Goal: Task Accomplishment & Management: Manage account settings

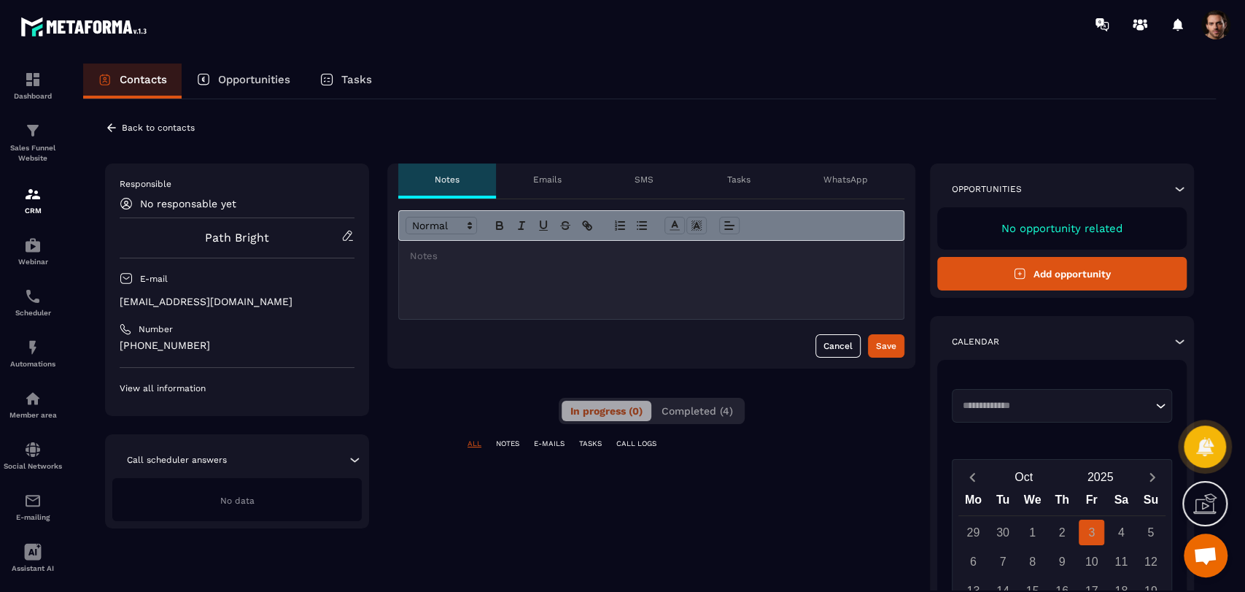
click at [713, 412] on span "Completed (4)" at bounding box center [697, 411] width 71 height 12
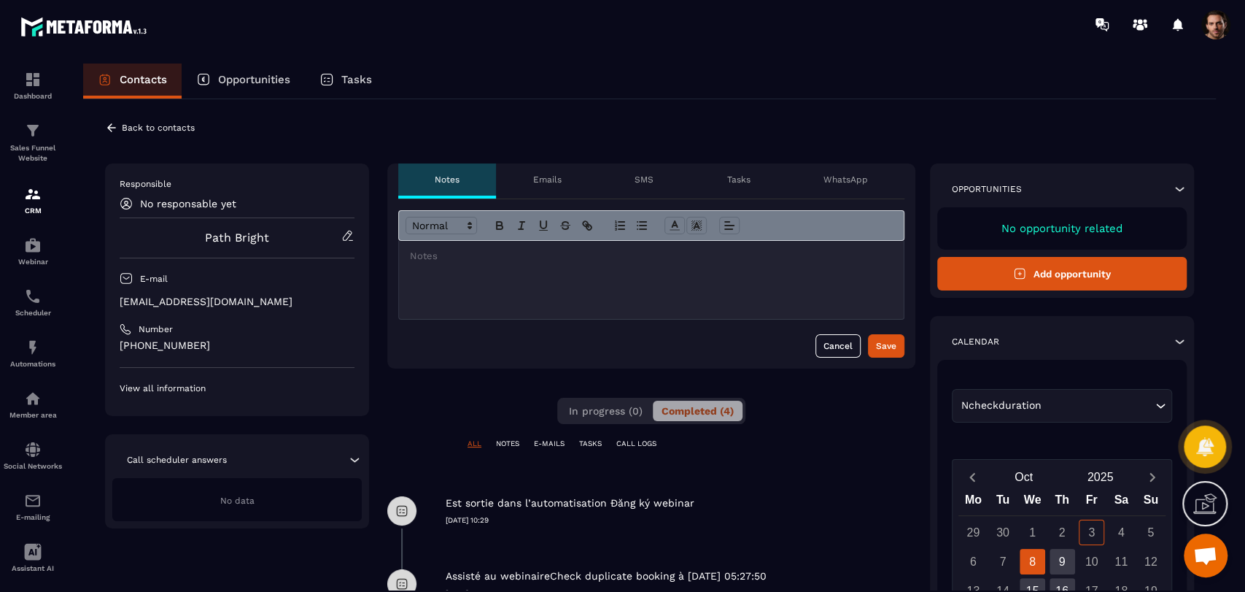
click at [110, 124] on icon at bounding box center [111, 127] width 13 height 13
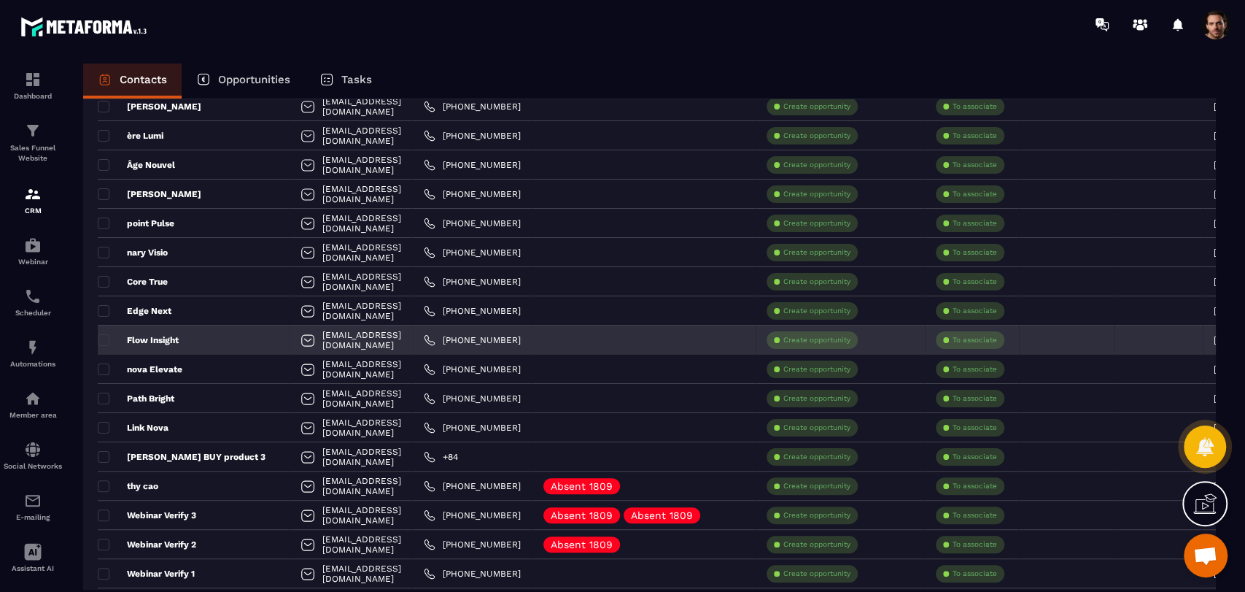
scroll to position [243, 0]
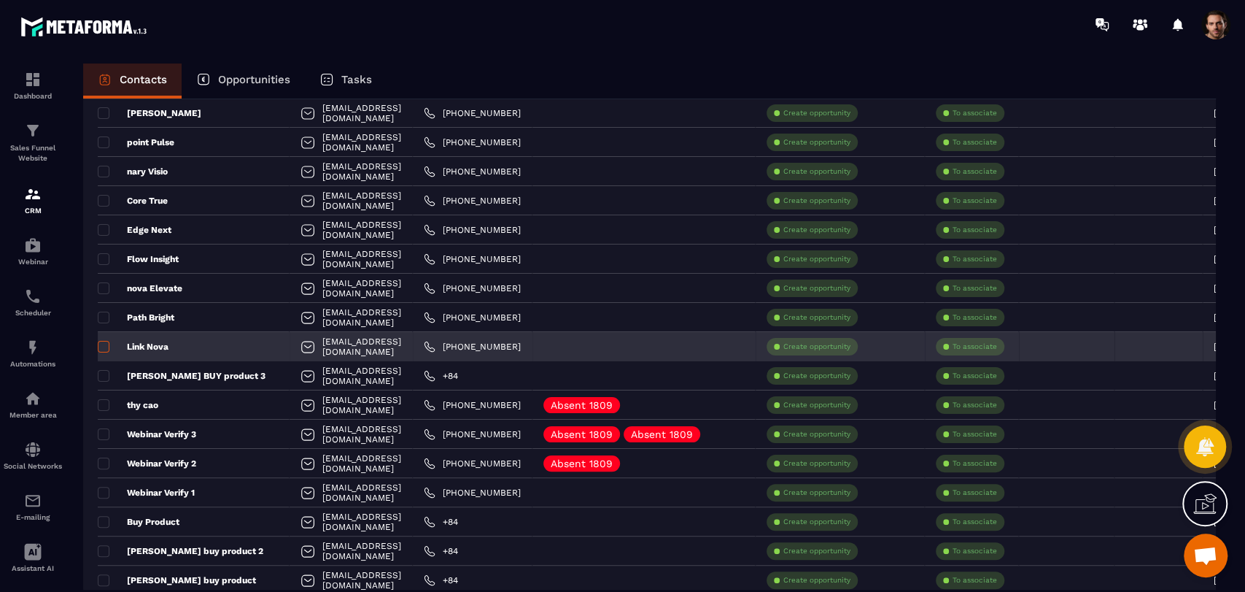
click at [106, 346] on span at bounding box center [104, 347] width 12 height 12
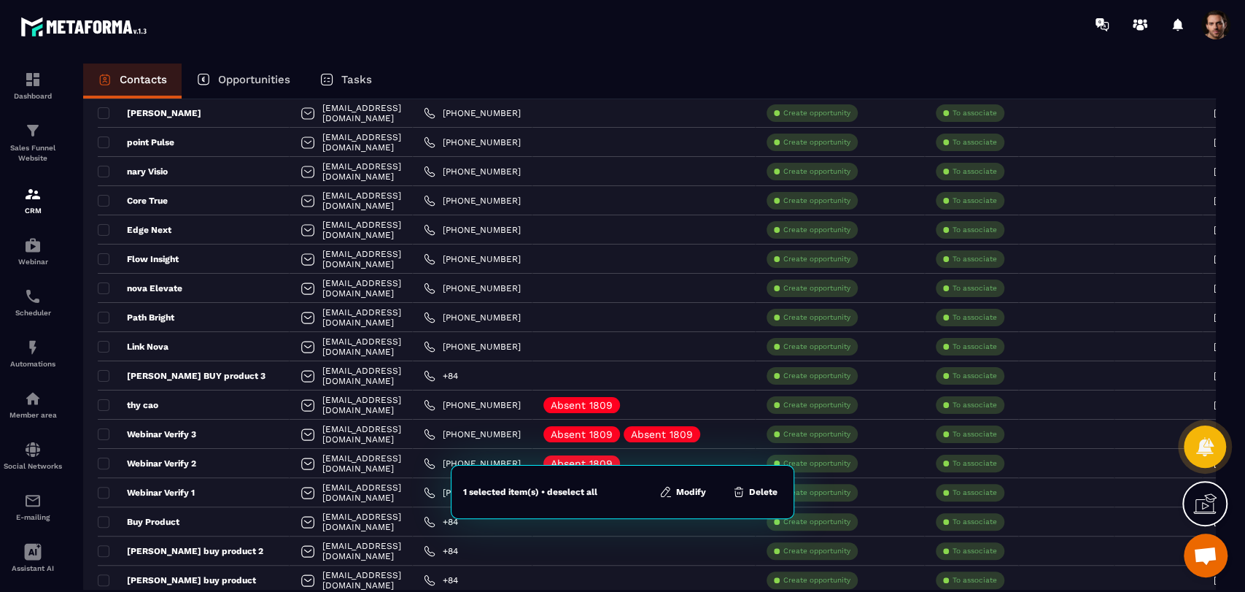
click at [699, 491] on button "Modify" at bounding box center [682, 491] width 55 height 15
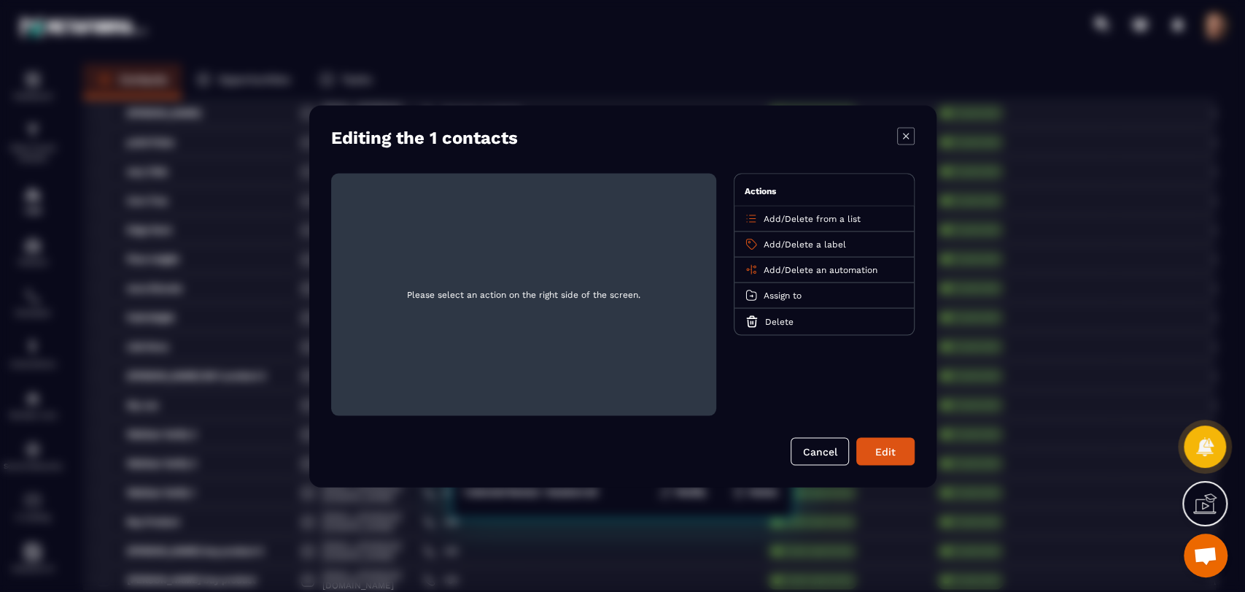
drag, startPoint x: 596, startPoint y: 311, endPoint x: 796, endPoint y: 82, distance: 304.4
click at [796, 82] on div "Modal window" at bounding box center [622, 296] width 1245 height 592
click at [767, 271] on span "Add" at bounding box center [773, 269] width 18 height 10
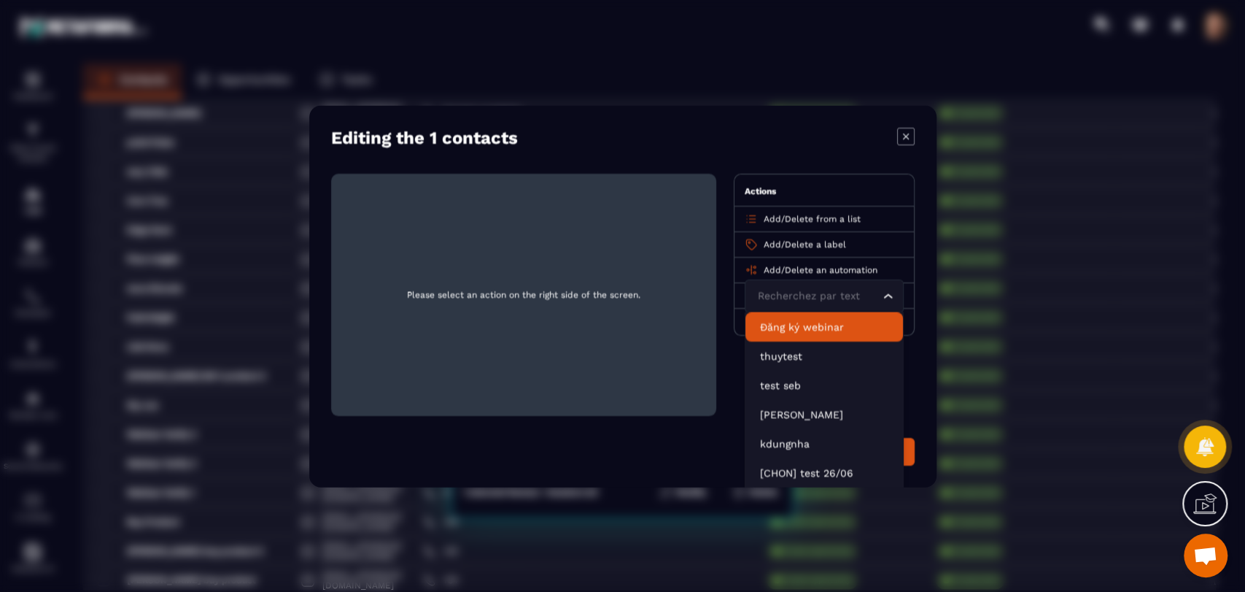
click at [785, 319] on p "Đăng ký webinar" at bounding box center [824, 326] width 128 height 15
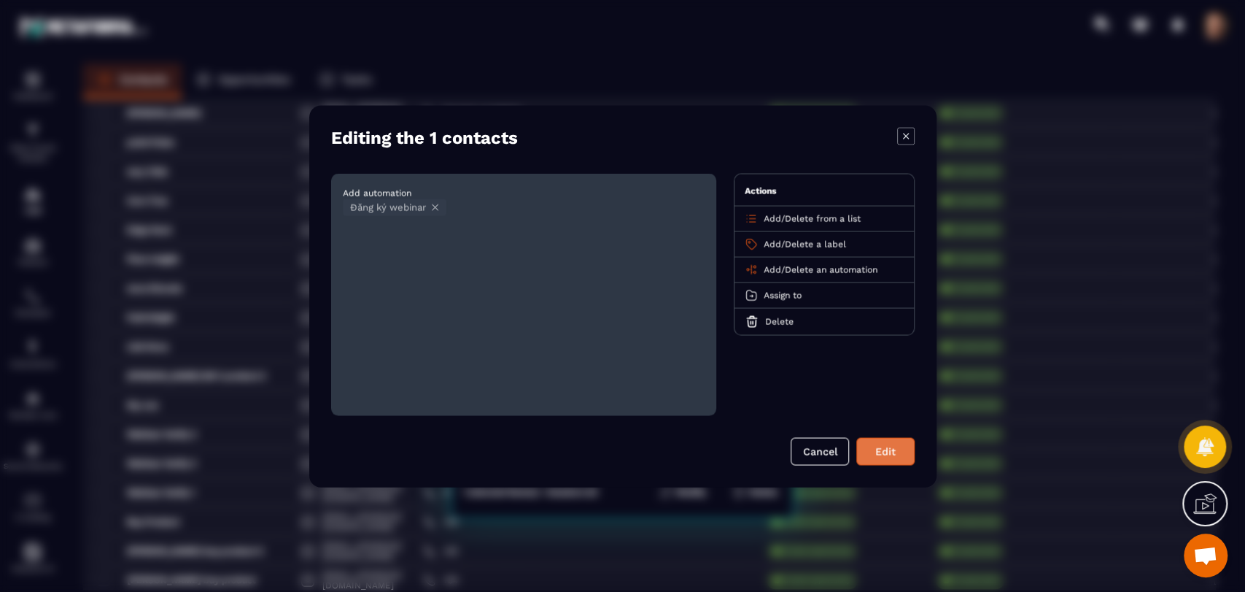
click at [867, 449] on button "Edit" at bounding box center [885, 451] width 58 height 28
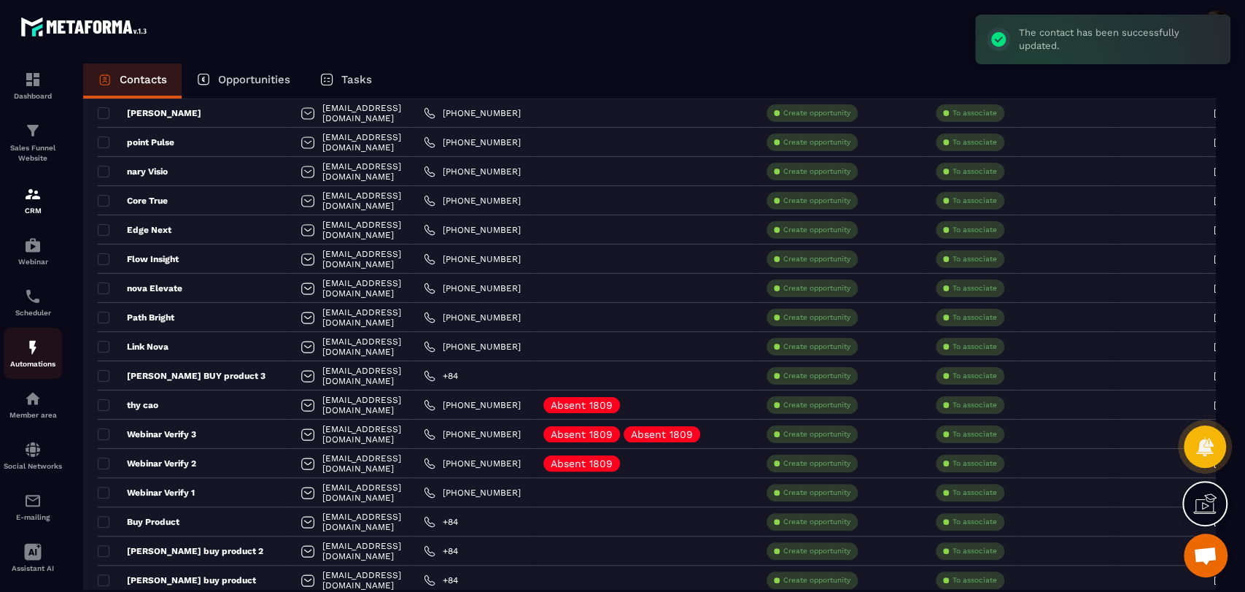
click at [26, 360] on div "Automations" at bounding box center [33, 352] width 58 height 29
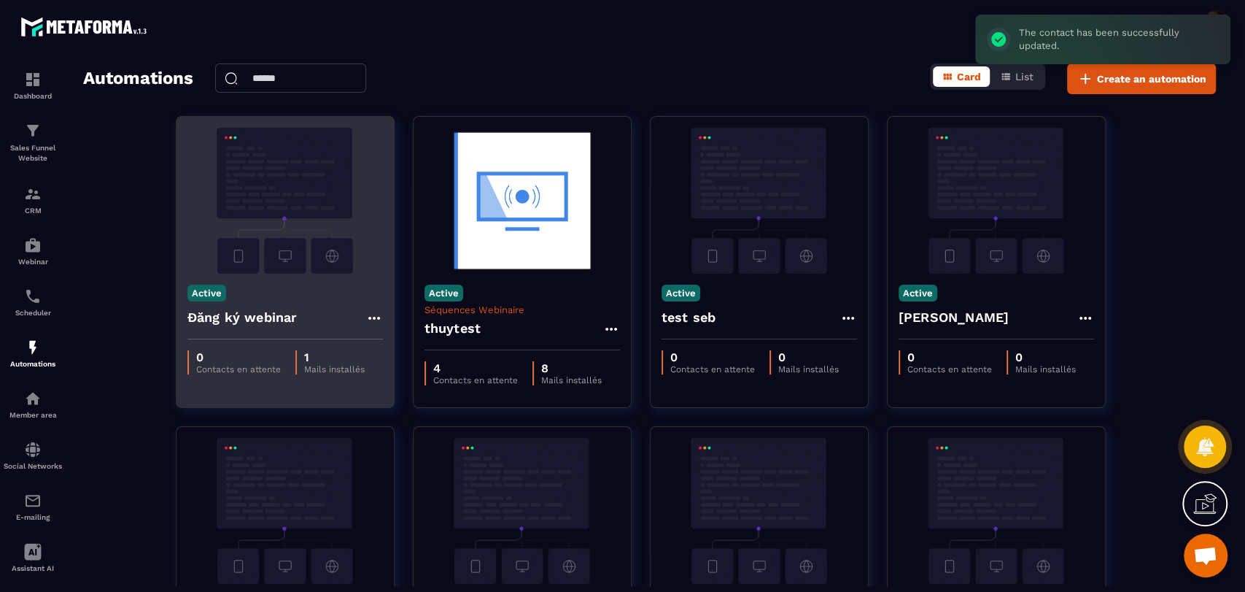
click at [373, 322] on icon at bounding box center [374, 318] width 18 height 18
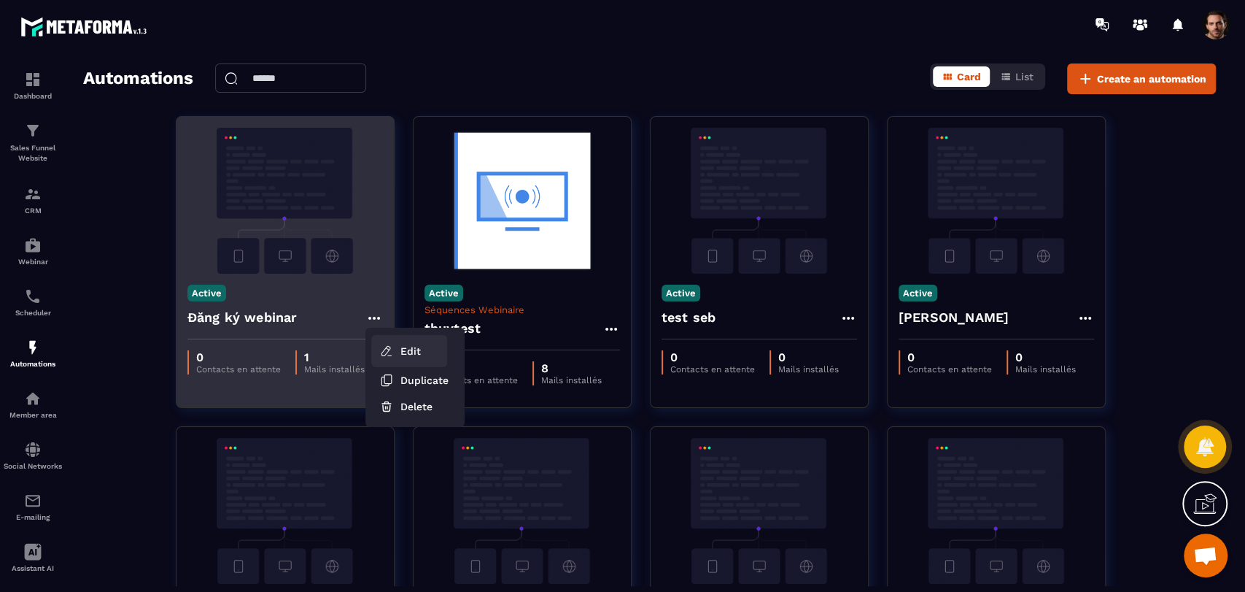
click at [375, 344] on link "Edit" at bounding box center [409, 351] width 76 height 32
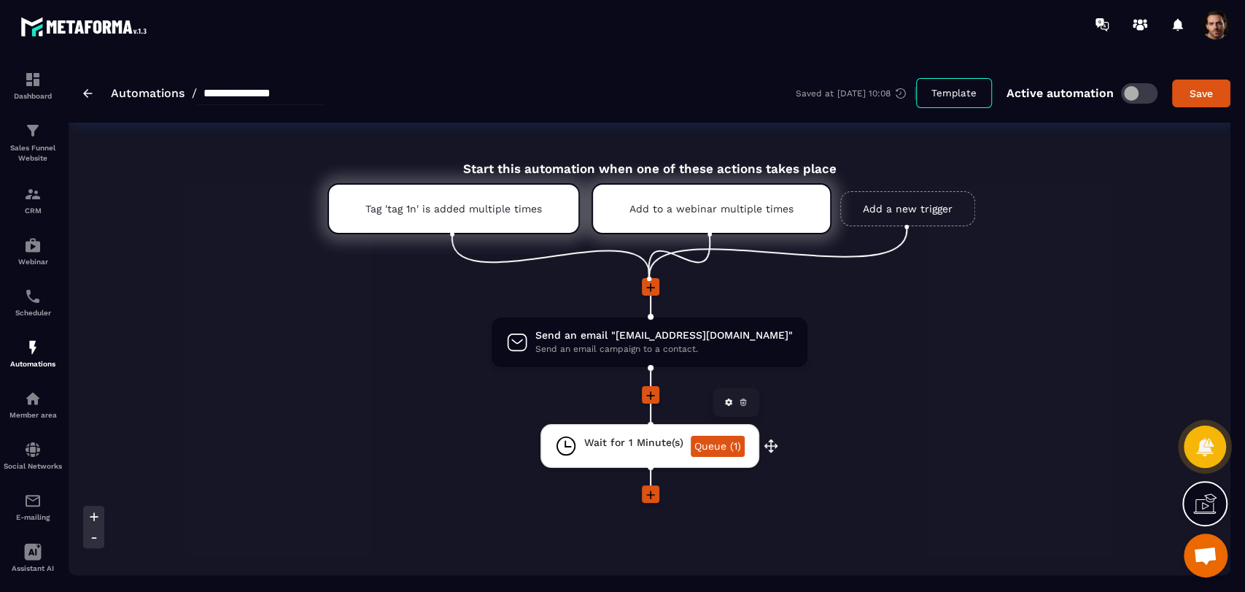
click at [721, 443] on link "Queue (1)" at bounding box center [718, 445] width 54 height 21
